Goal: Task Accomplishment & Management: Manage account settings

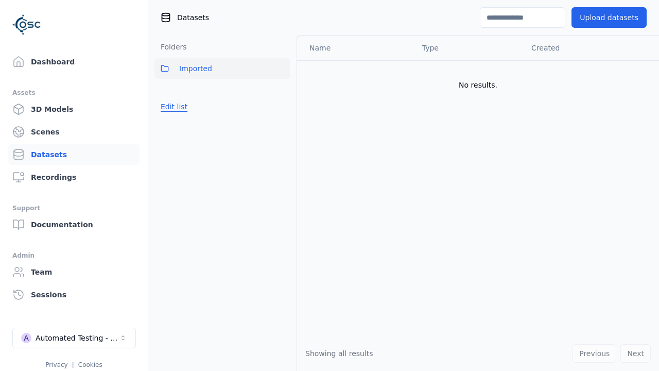
click at [172, 107] on button "Edit list" at bounding box center [173, 106] width 39 height 19
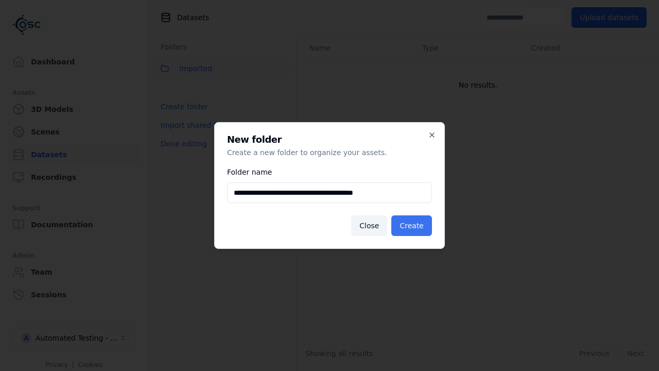
type input "**********"
click at [413, 225] on button "Create" at bounding box center [411, 225] width 41 height 21
click at [181, 153] on button "Done editing" at bounding box center [183, 143] width 59 height 19
click at [172, 134] on button "Done editing" at bounding box center [183, 143] width 59 height 19
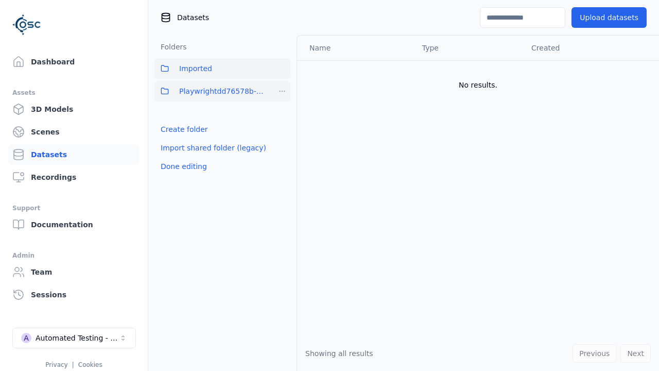
click at [282, 91] on html "Support Dashboard Assets 3D Models Scenes Datasets Recordings Support Documenta…" at bounding box center [329, 185] width 659 height 371
click at [282, 129] on div "Share" at bounding box center [286, 128] width 69 height 16
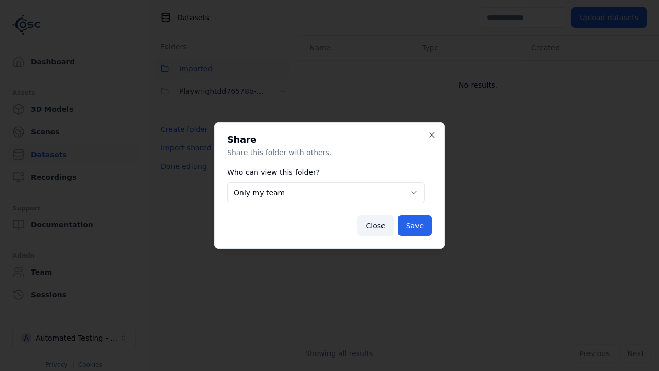
click at [326, 193] on body "**********" at bounding box center [329, 185] width 659 height 371
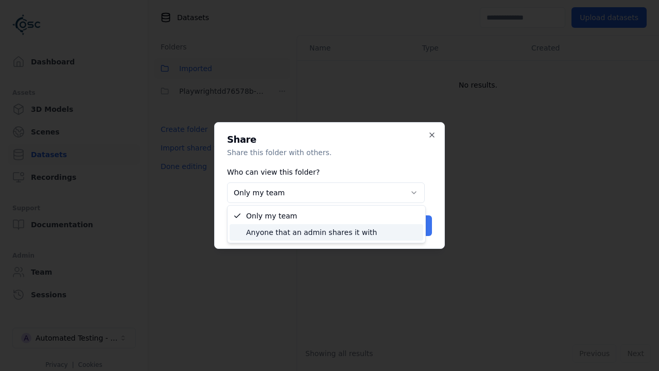
select select "****"
click at [416, 225] on button "Save" at bounding box center [415, 225] width 34 height 21
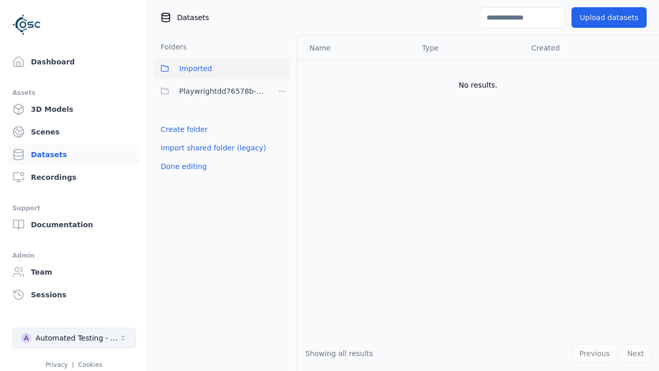
click at [181, 166] on button "Done editing" at bounding box center [183, 166] width 59 height 19
click at [74, 338] on div "Automated Testing - Playwright" at bounding box center [77, 338] width 83 height 10
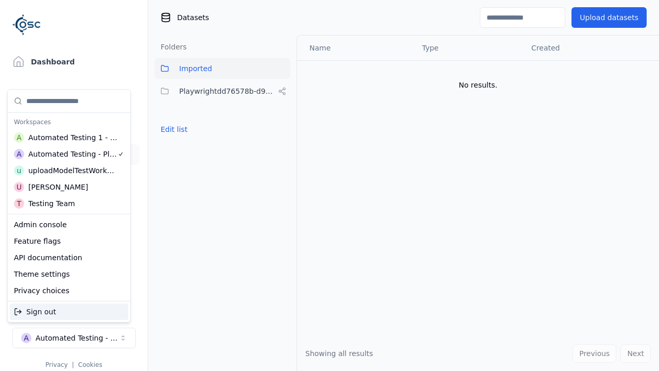
click at [69, 137] on div "Automated Testing 1 - Playwright" at bounding box center [73, 137] width 90 height 10
click at [329, 185] on html "Support Dashboard Assets 3D Models Scenes Datasets Recordings Support Documenta…" at bounding box center [329, 185] width 659 height 371
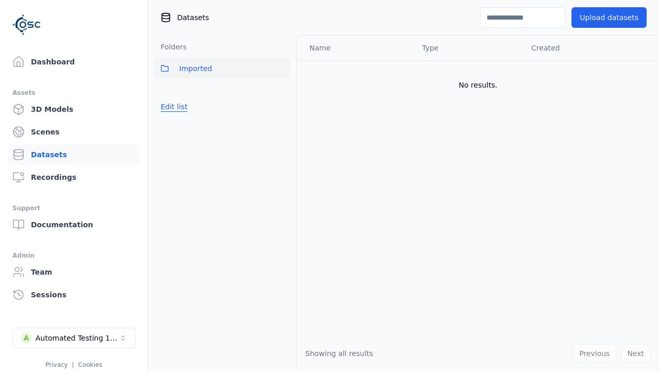
click at [172, 107] on button "Edit list" at bounding box center [173, 106] width 39 height 19
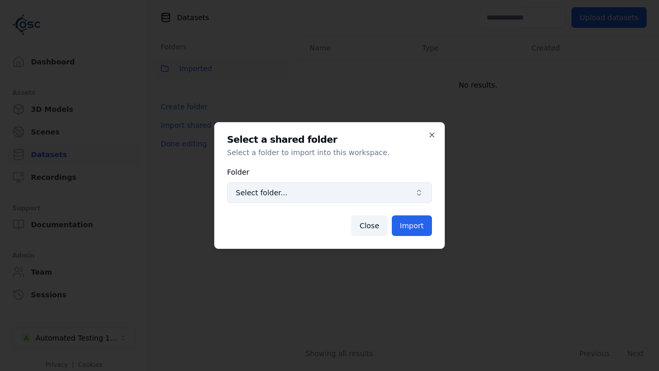
click at [329, 193] on span "Select folder..." at bounding box center [323, 192] width 175 height 10
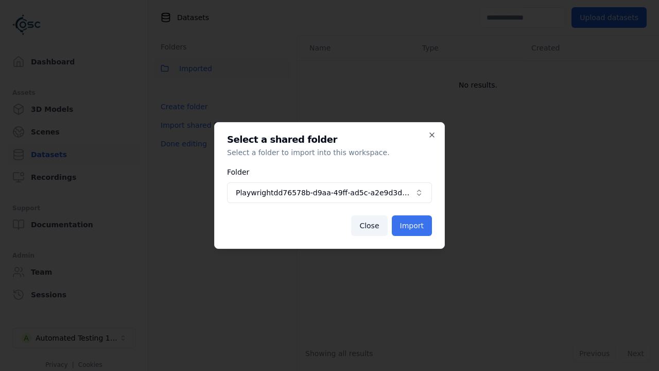
click at [413, 225] on button "Import" at bounding box center [412, 225] width 40 height 21
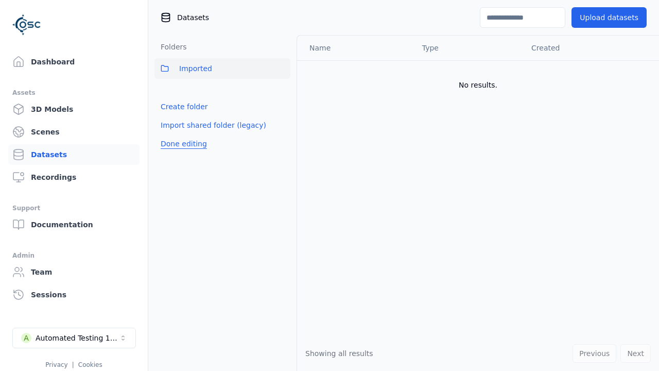
click at [181, 153] on button "Done editing" at bounding box center [183, 143] width 59 height 19
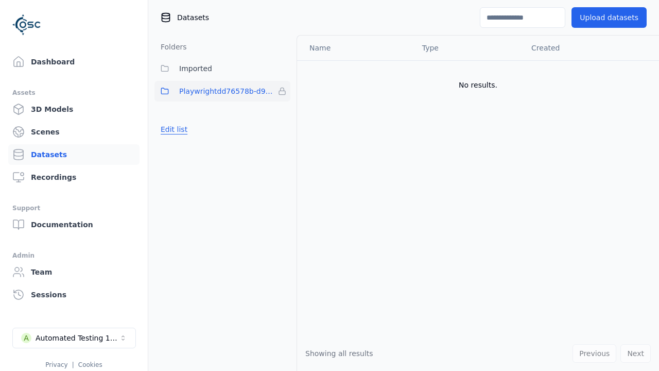
click at [172, 129] on button "Edit list" at bounding box center [173, 129] width 39 height 19
click at [282, 91] on html "Support Dashboard Assets 3D Models Scenes Datasets Recordings Support Documenta…" at bounding box center [329, 185] width 659 height 371
click at [329, 185] on html "Support Dashboard Assets 3D Models Scenes Datasets Recordings Support Documenta…" at bounding box center [329, 185] width 659 height 371
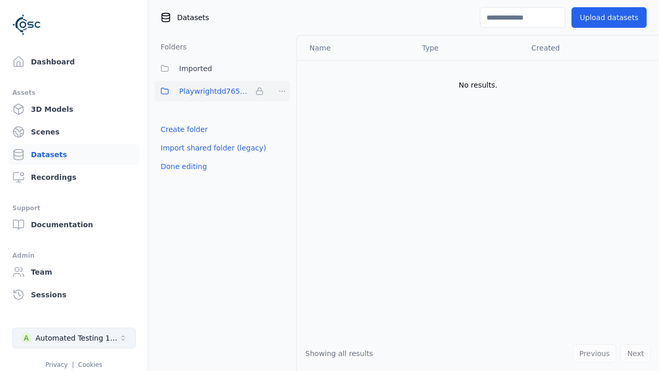
click at [181, 166] on button "Done editing" at bounding box center [183, 166] width 59 height 19
click at [74, 338] on div "Automated Testing 1 - Playwright" at bounding box center [77, 338] width 83 height 10
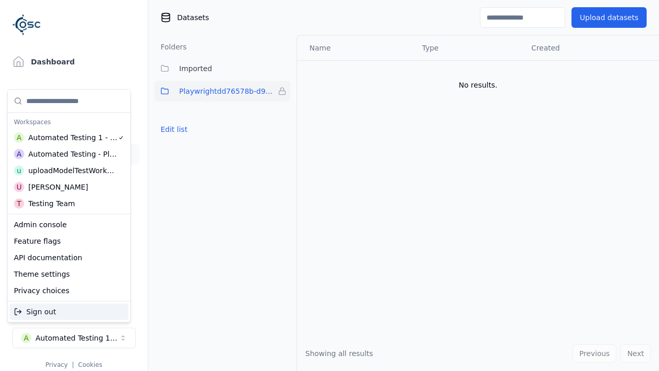
click at [69, 154] on div "Automated Testing - Playwright" at bounding box center [72, 154] width 89 height 10
click at [329, 185] on html "Support Dashboard Assets 3D Models Scenes Datasets Recordings Support Documenta…" at bounding box center [329, 185] width 659 height 371
click at [172, 129] on button "Edit list" at bounding box center [173, 129] width 39 height 19
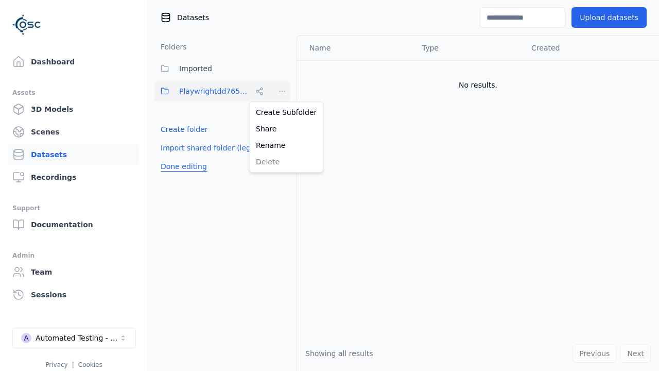
click at [282, 91] on html "Support Dashboard Assets 3D Models Scenes Datasets Recordings Support Documenta…" at bounding box center [329, 185] width 659 height 371
click at [282, 145] on div "Rename" at bounding box center [286, 145] width 69 height 16
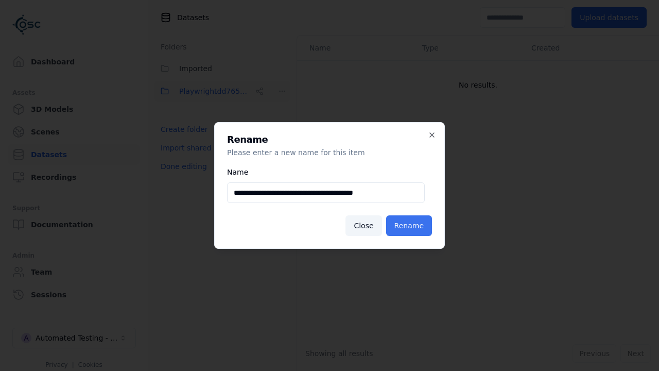
click at [326, 193] on input "**********" at bounding box center [326, 192] width 198 height 21
type input "**********"
click at [411, 225] on button "Rename" at bounding box center [409, 225] width 46 height 21
click at [181, 166] on button "Done editing" at bounding box center [183, 166] width 59 height 19
click at [74, 338] on div "Automated Testing - Playwright" at bounding box center [77, 338] width 83 height 10
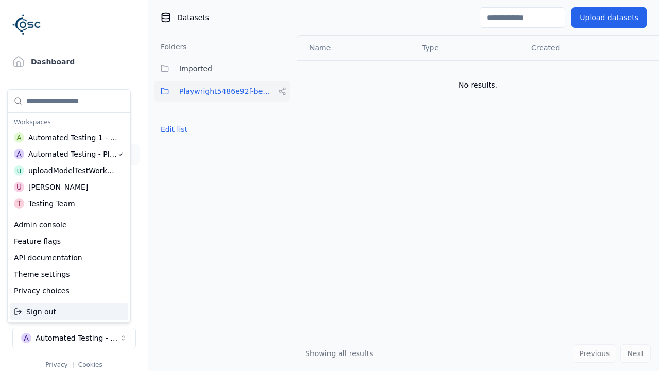
click at [69, 137] on div "Automated Testing 1 - Playwright" at bounding box center [73, 137] width 90 height 10
click at [329, 185] on html "Support Dashboard Assets 3D Models Scenes Datasets Recordings Support Documenta…" at bounding box center [329, 185] width 659 height 371
click at [172, 129] on button "Edit list" at bounding box center [173, 129] width 39 height 19
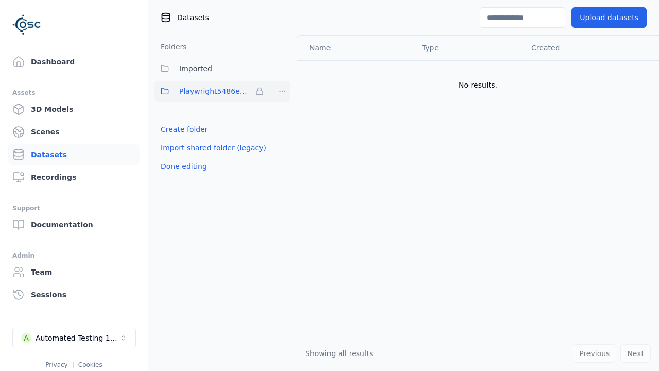
click at [282, 91] on html "Support Dashboard Assets 3D Models Scenes Datasets Recordings Support Documenta…" at bounding box center [329, 185] width 659 height 371
click at [282, 112] on div "Remove" at bounding box center [282, 112] width 61 height 16
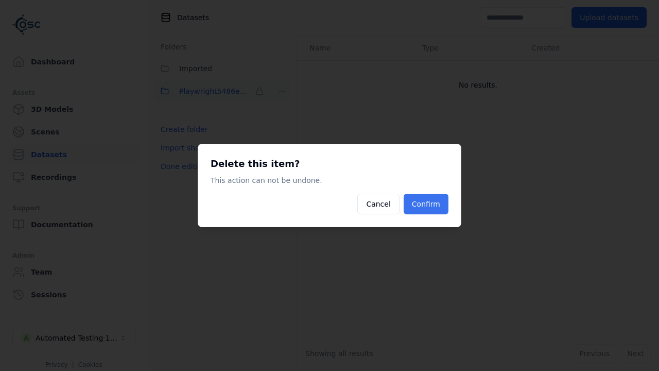
click at [427, 204] on button "Confirm" at bounding box center [426, 204] width 45 height 21
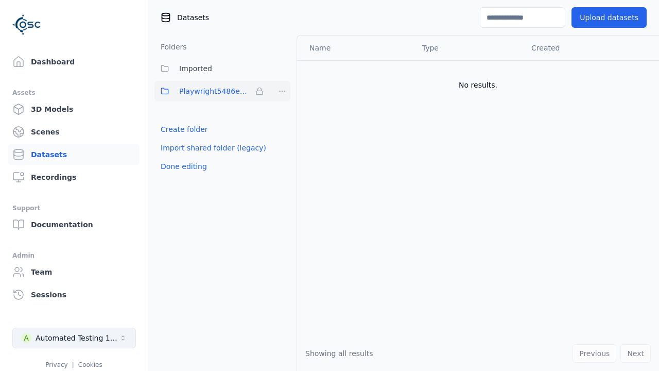
click at [181, 157] on button "Done editing" at bounding box center [183, 166] width 59 height 19
click at [74, 338] on div "Automated Testing 1 - Playwright" at bounding box center [77, 338] width 83 height 10
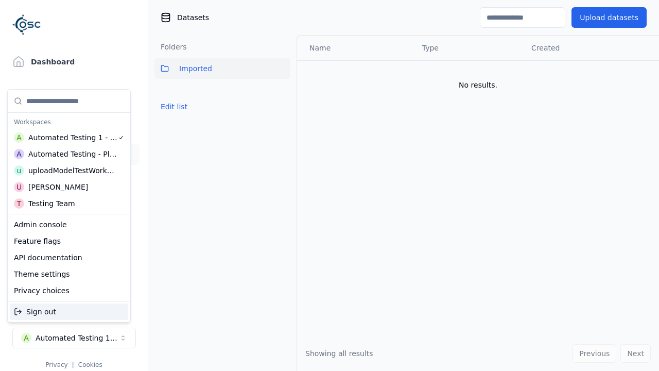
click at [69, 154] on div "Automated Testing - Playwright" at bounding box center [72, 154] width 89 height 10
click at [329, 185] on html "Support Dashboard Assets 3D Models Scenes Datasets Recordings Support Documenta…" at bounding box center [329, 185] width 659 height 371
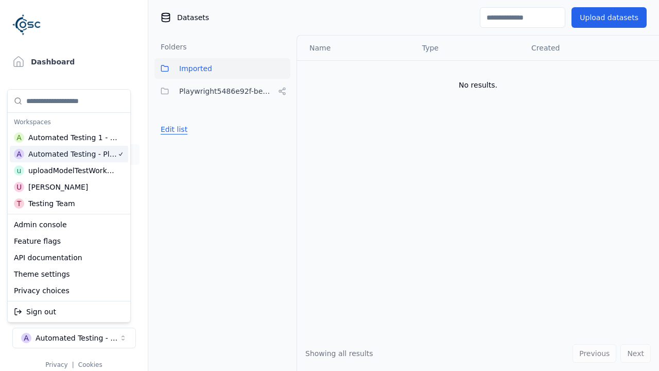
click at [172, 129] on button "Edit list" at bounding box center [173, 129] width 39 height 19
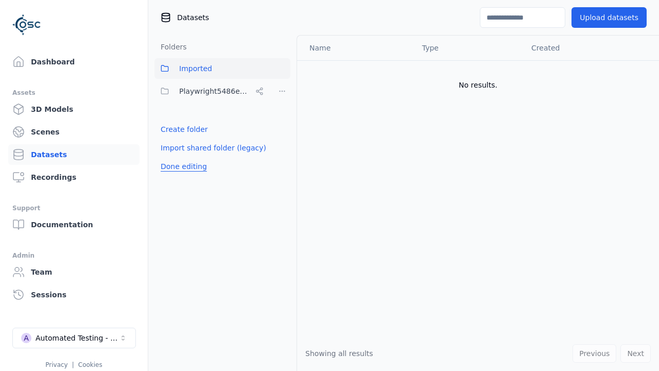
click at [282, 91] on html "Support Dashboard Assets 3D Models Scenes Datasets Recordings Support Documenta…" at bounding box center [329, 185] width 659 height 371
click at [282, 129] on div "Share" at bounding box center [286, 128] width 69 height 16
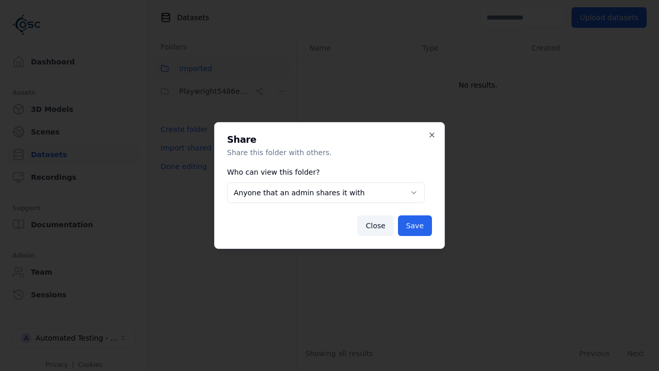
click at [326, 193] on body "**********" at bounding box center [329, 185] width 659 height 371
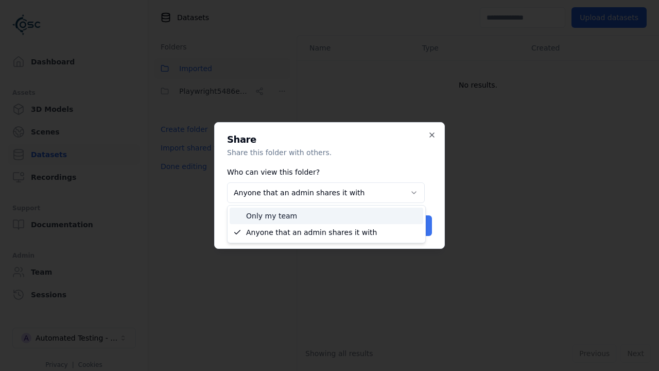
select select "*****"
click at [416, 225] on button "Save" at bounding box center [415, 225] width 34 height 21
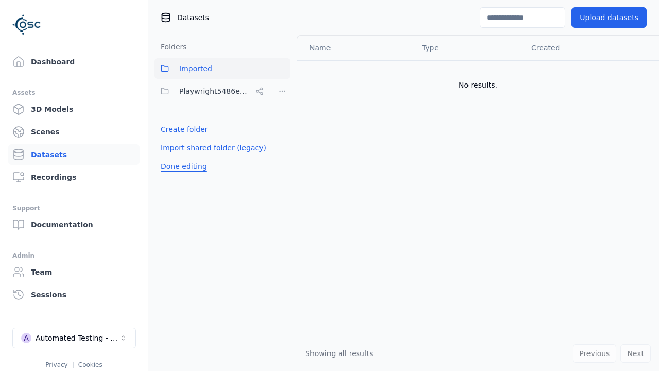
click at [181, 166] on button "Done editing" at bounding box center [183, 166] width 59 height 19
click at [172, 157] on button "Done editing" at bounding box center [183, 166] width 59 height 19
click at [282, 91] on html "Support Dashboard Assets 3D Models Scenes Datasets Recordings Support Documenta…" at bounding box center [329, 185] width 659 height 371
click at [282, 162] on div "Delete" at bounding box center [286, 161] width 69 height 16
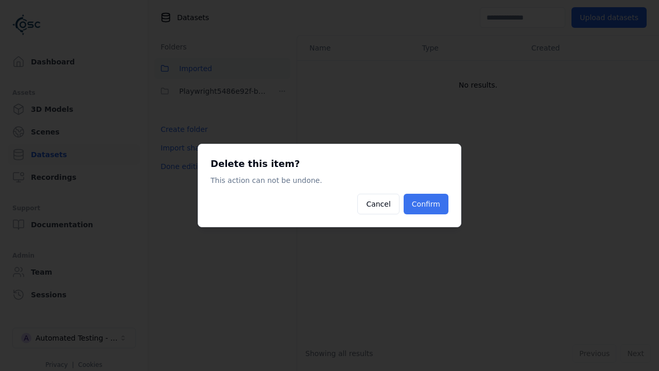
click at [427, 204] on button "Confirm" at bounding box center [426, 204] width 45 height 21
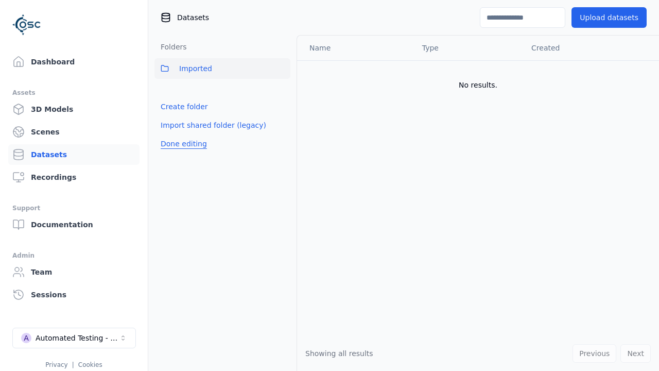
click at [181, 144] on button "Done editing" at bounding box center [183, 143] width 59 height 19
